Goal: Task Accomplishment & Management: Manage account settings

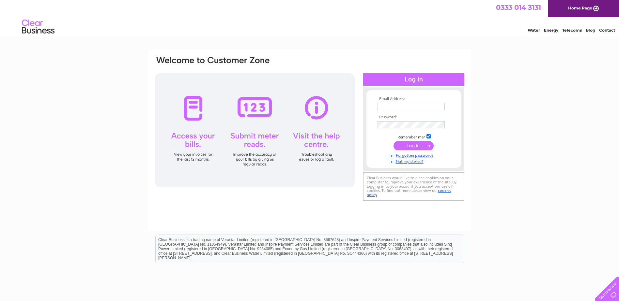
click at [437, 106] on input "text" at bounding box center [410, 106] width 67 height 7
type input "[PERSON_NAME][EMAIL_ADDRESS][DOMAIN_NAME]"
click at [393, 142] on input "submit" at bounding box center [413, 146] width 40 height 9
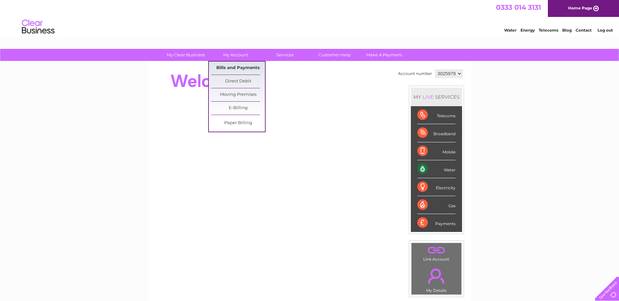
click at [239, 67] on link "Bills and Payments" at bounding box center [238, 68] width 54 height 13
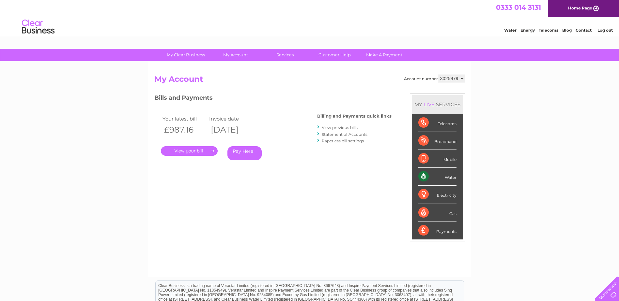
click at [207, 153] on link "." at bounding box center [189, 150] width 57 height 9
